Goal: Task Accomplishment & Management: Manage account settings

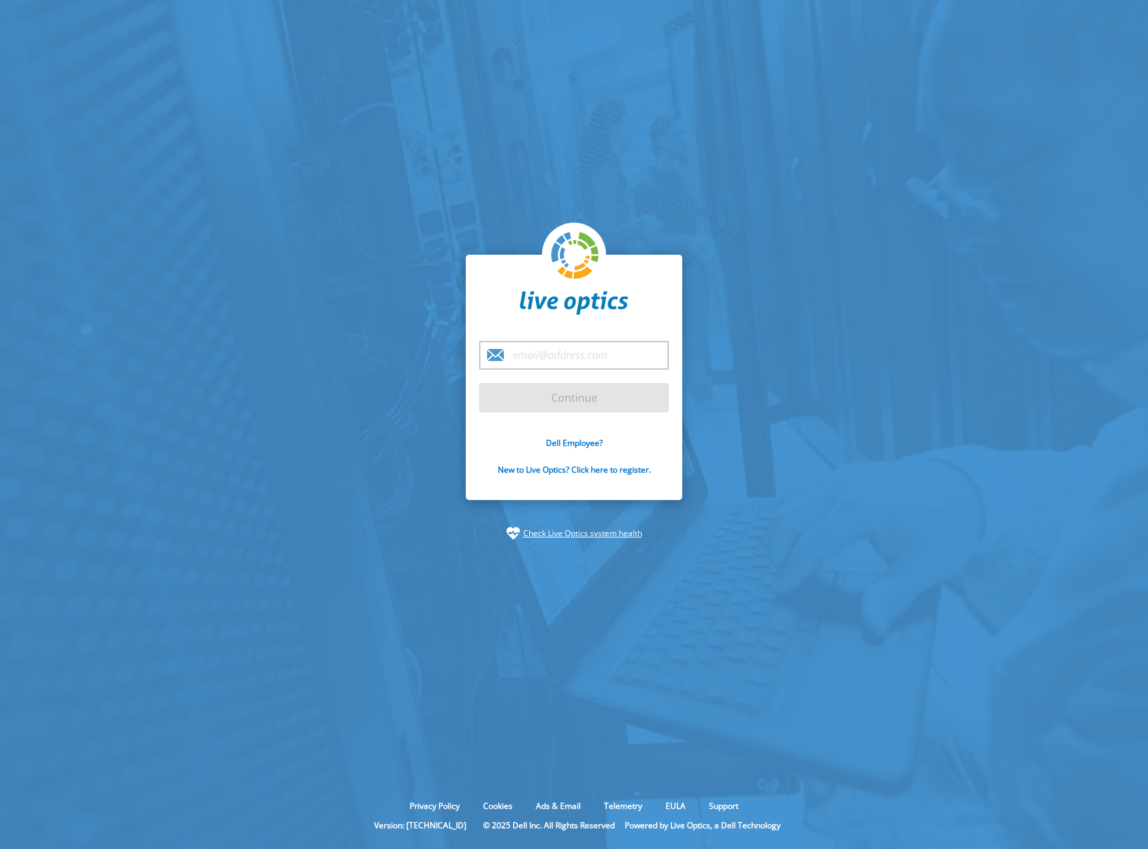
click at [555, 363] on input "email" at bounding box center [574, 355] width 190 height 29
type input "[PERSON_NAME][EMAIL_ADDRESS][DOMAIN_NAME]"
click at [610, 386] on input "Continue" at bounding box center [574, 397] width 190 height 29
click at [587, 400] on input "Continue" at bounding box center [574, 397] width 190 height 29
click at [587, 398] on input "Continue" at bounding box center [574, 397] width 190 height 29
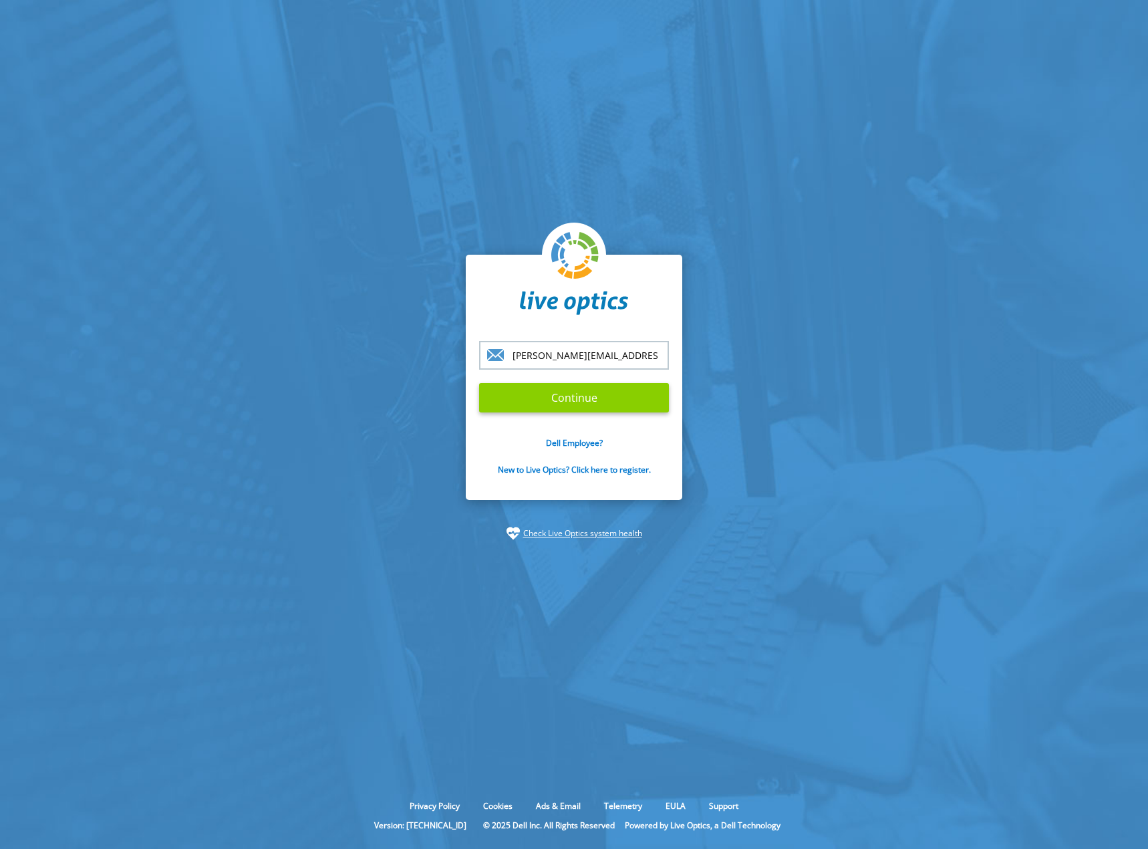
click at [587, 398] on input "Continue" at bounding box center [574, 397] width 190 height 29
click at [588, 398] on input "Continue" at bounding box center [574, 397] width 190 height 29
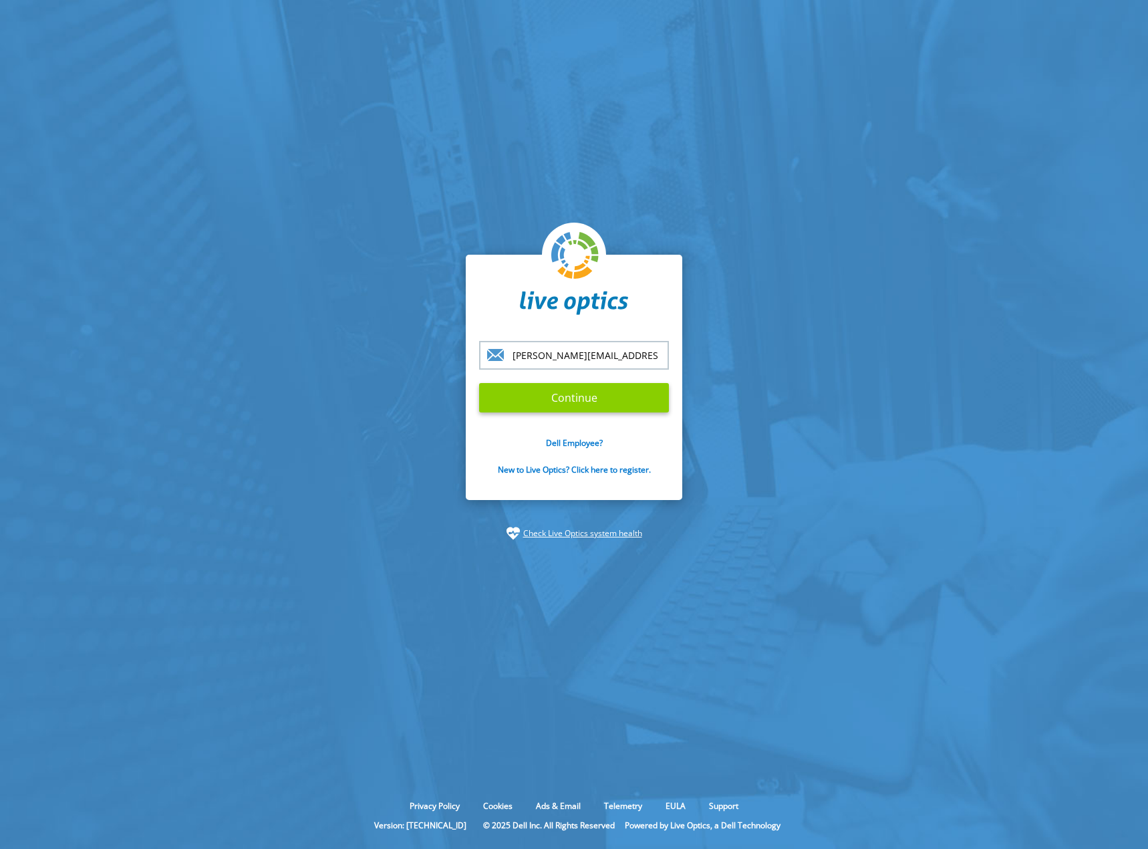
click at [588, 398] on input "Continue" at bounding box center [574, 397] width 190 height 29
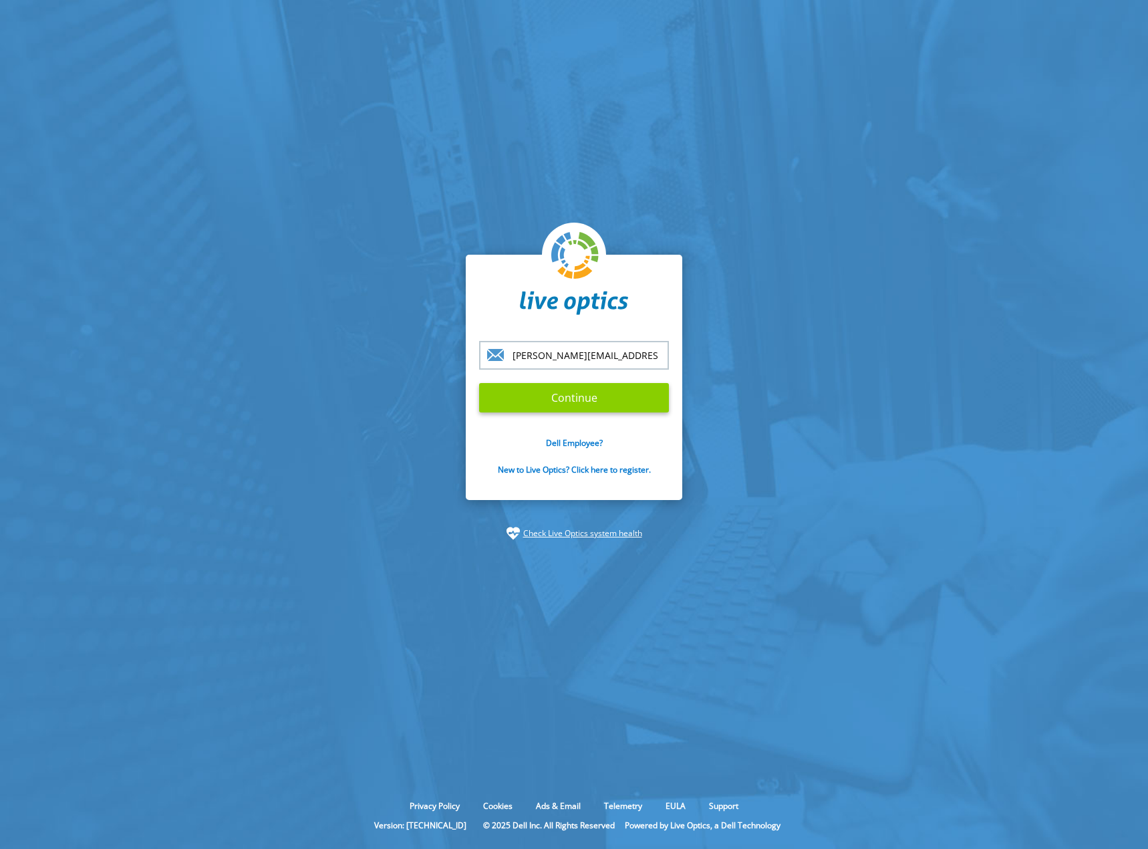
click at [588, 398] on input "Continue" at bounding box center [574, 397] width 190 height 29
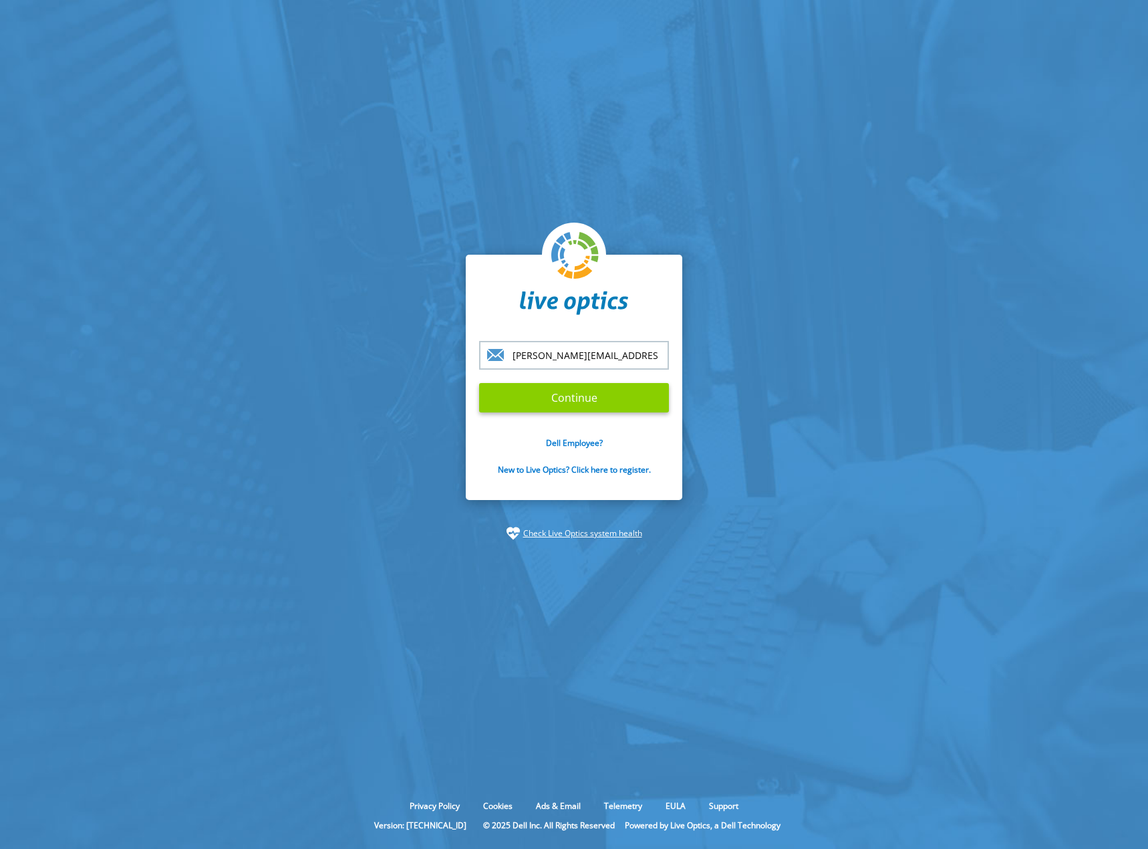
click at [588, 398] on input "Continue" at bounding box center [574, 397] width 190 height 29
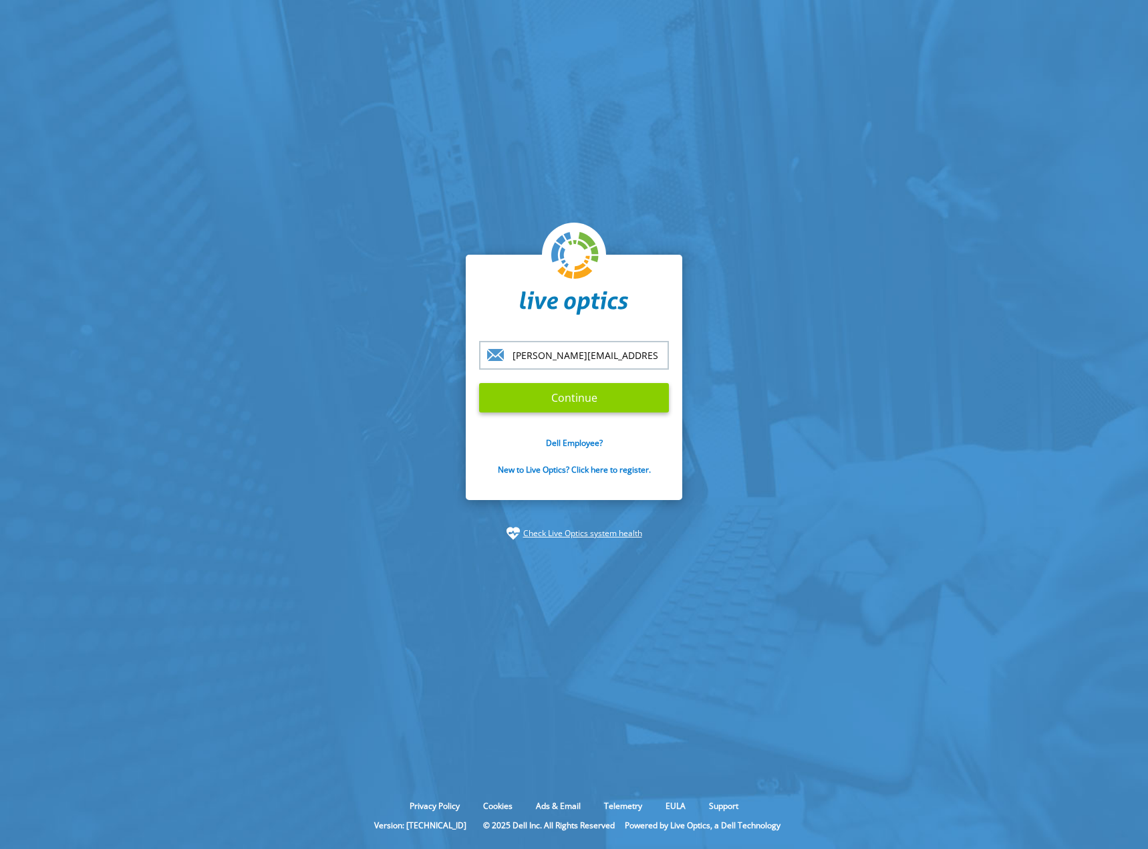
click at [588, 398] on input "Continue" at bounding box center [574, 397] width 190 height 29
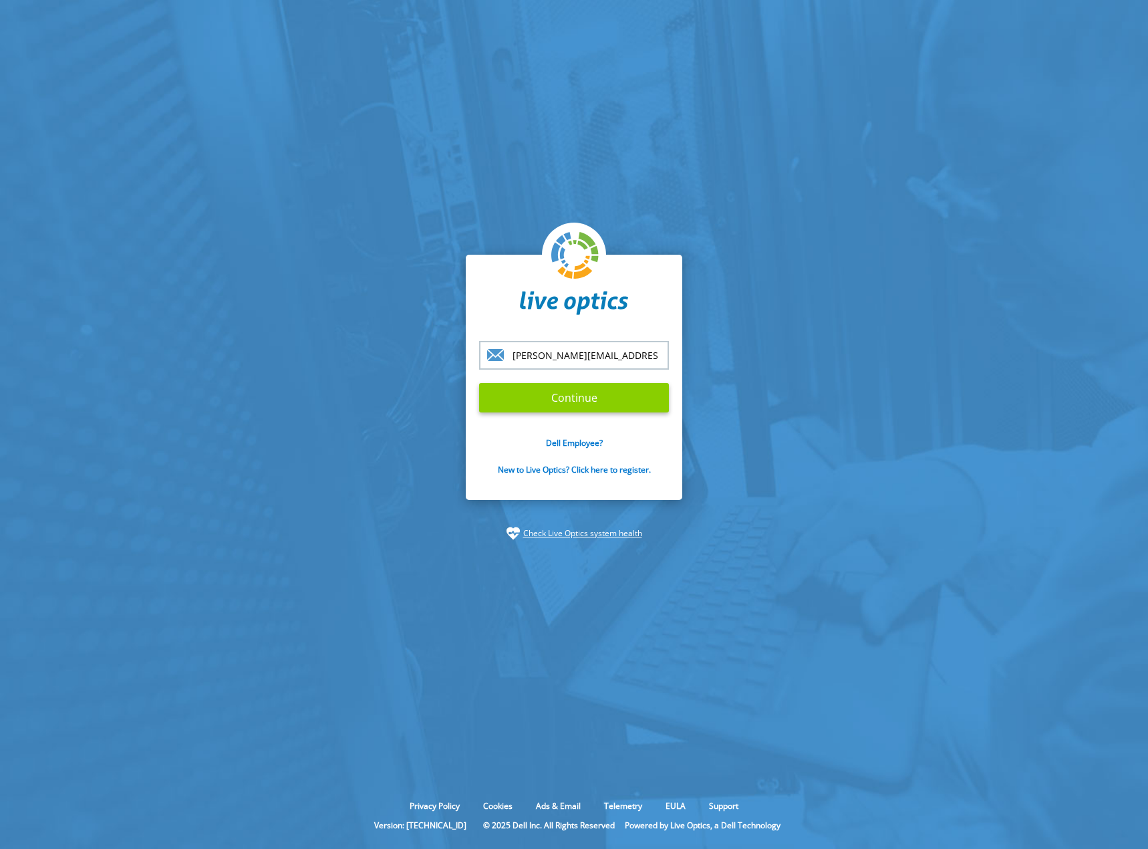
click at [588, 398] on input "Continue" at bounding box center [574, 397] width 190 height 29
click at [606, 533] on link "Check Live Optics system health" at bounding box center [582, 533] width 119 height 13
